Goal: Information Seeking & Learning: Check status

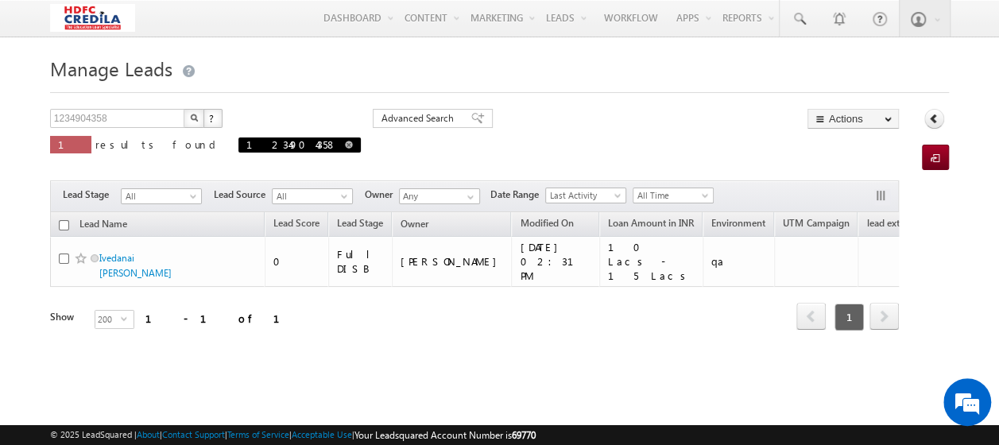
click at [345, 145] on span at bounding box center [349, 145] width 8 height 8
type input "Search Leads"
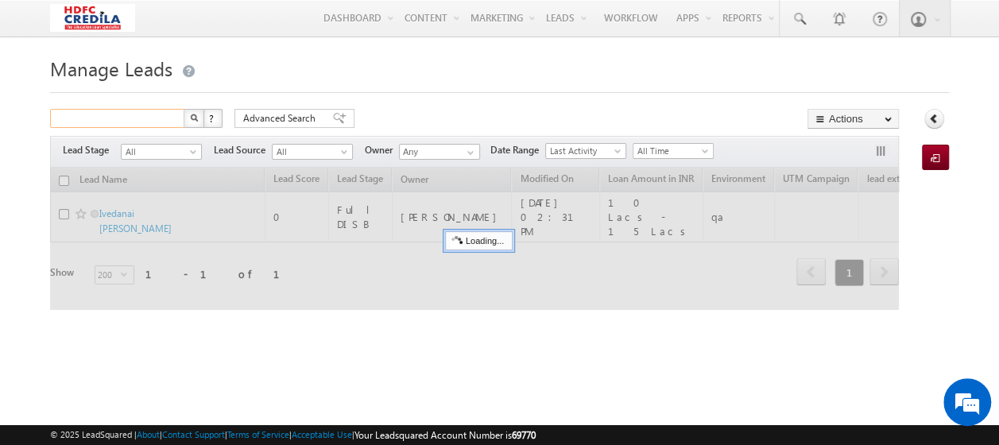
click at [118, 110] on input "text" at bounding box center [118, 118] width 136 height 19
paste input "2345654322"
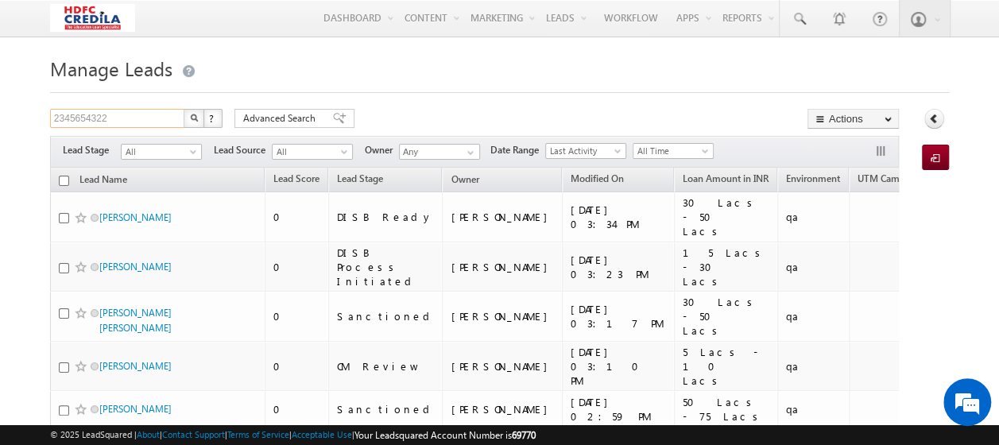
type input "2345654322"
click at [194, 119] on img "button" at bounding box center [194, 118] width 8 height 8
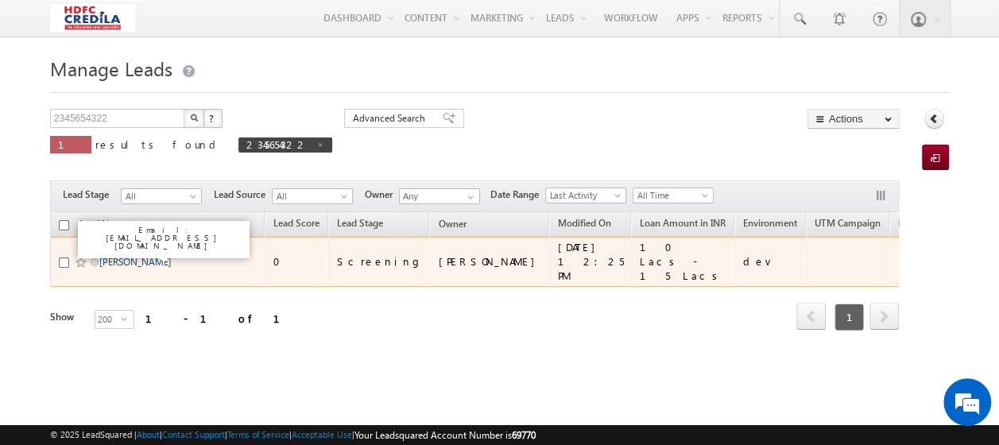
click at [145, 258] on link "[PERSON_NAME]" at bounding box center [135, 262] width 72 height 12
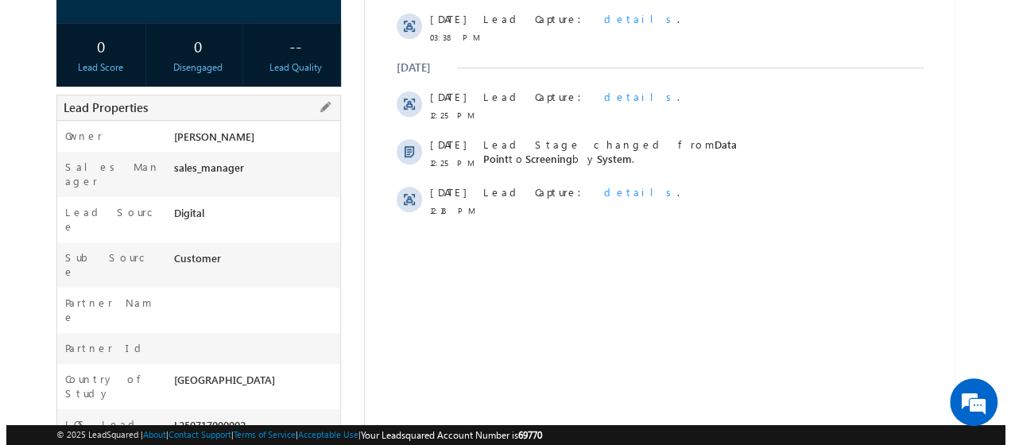
scroll to position [159, 0]
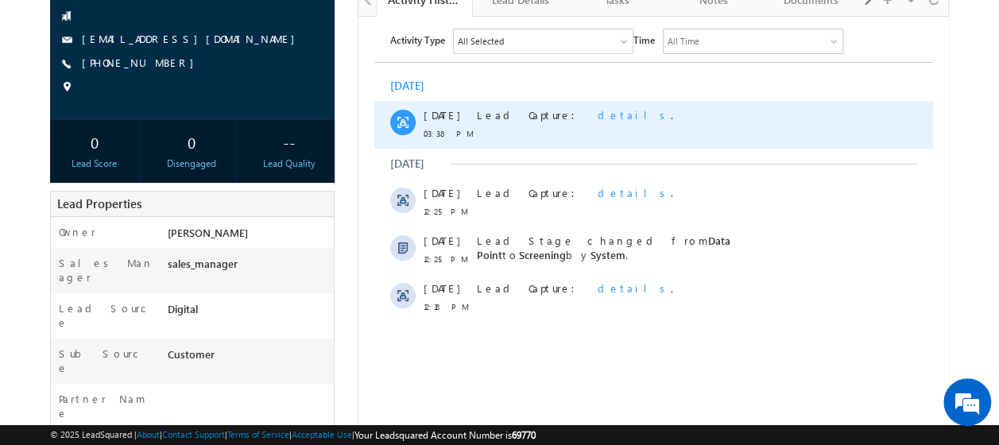
click at [597, 113] on span "details" at bounding box center [633, 114] width 73 height 14
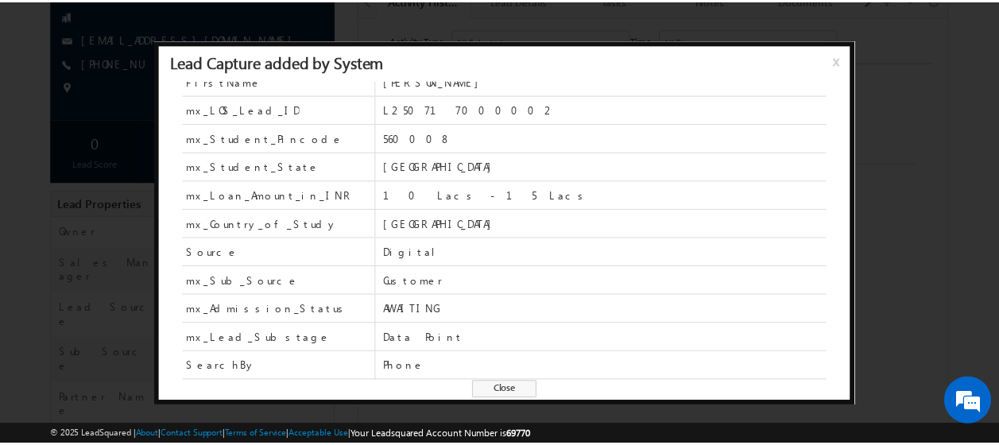
scroll to position [0, 0]
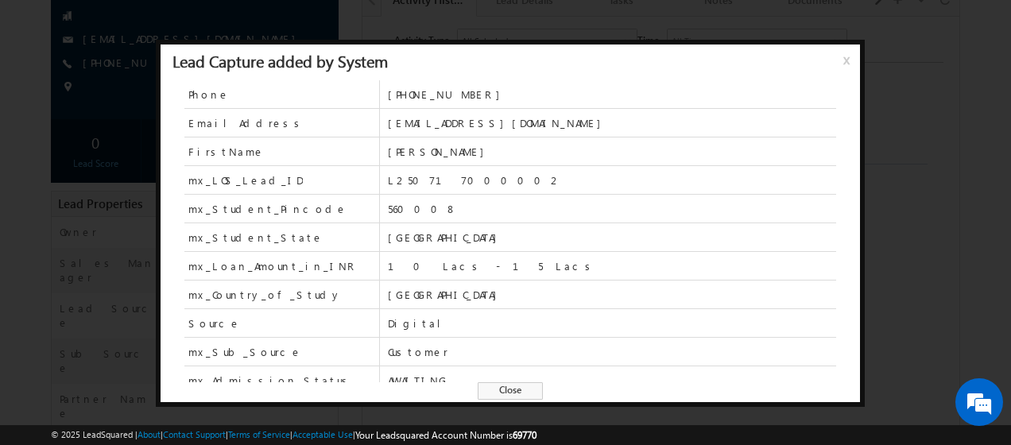
click at [848, 60] on span "x" at bounding box center [849, 66] width 13 height 29
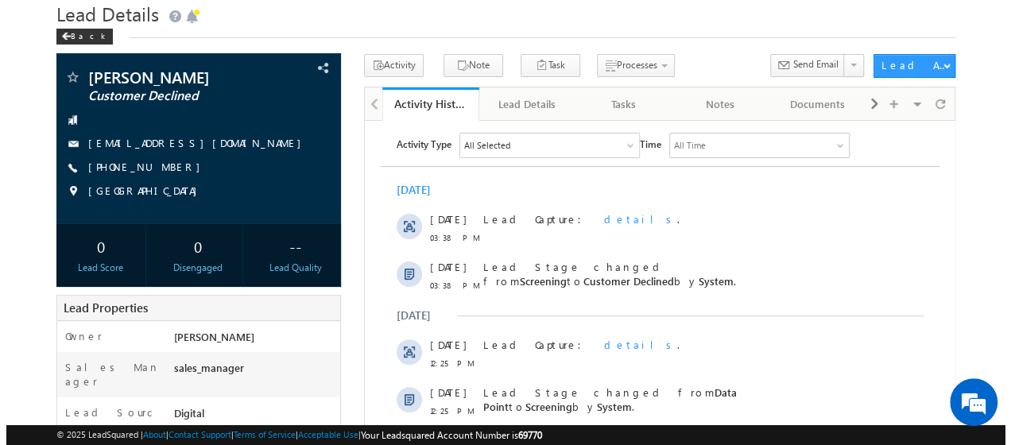
scroll to position [79, 0]
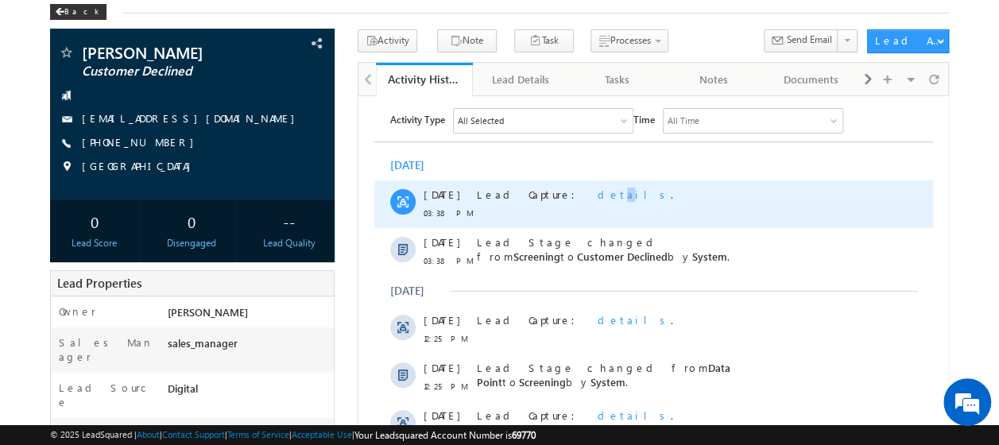
click at [597, 194] on span "details" at bounding box center [633, 194] width 73 height 14
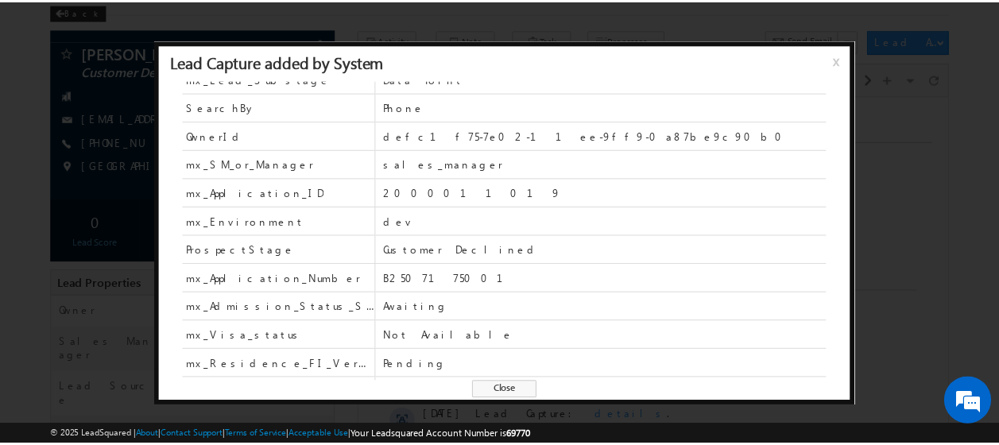
scroll to position [463, 0]
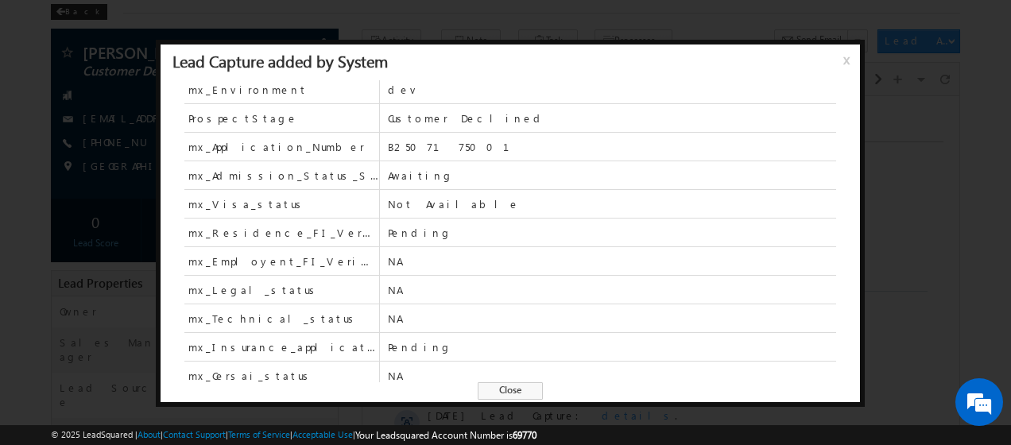
click at [846, 55] on span "x" at bounding box center [849, 66] width 13 height 29
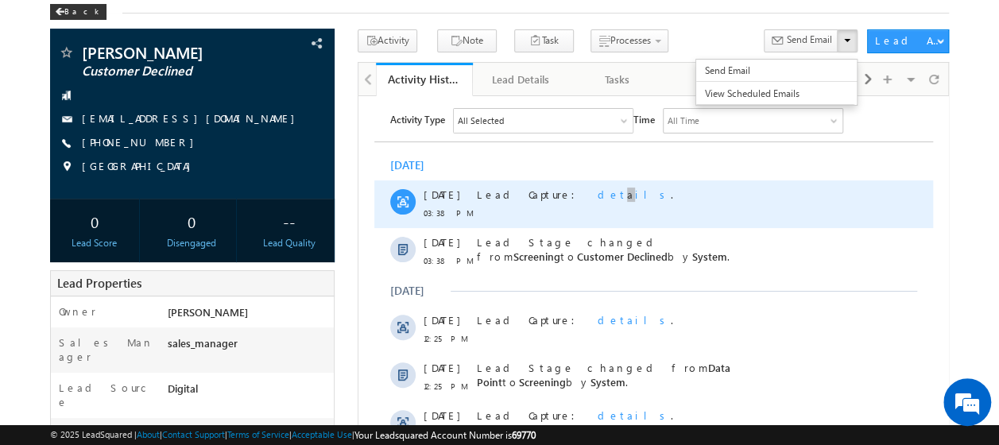
scroll to position [0, 0]
